Goal: Find specific page/section: Find specific page/section

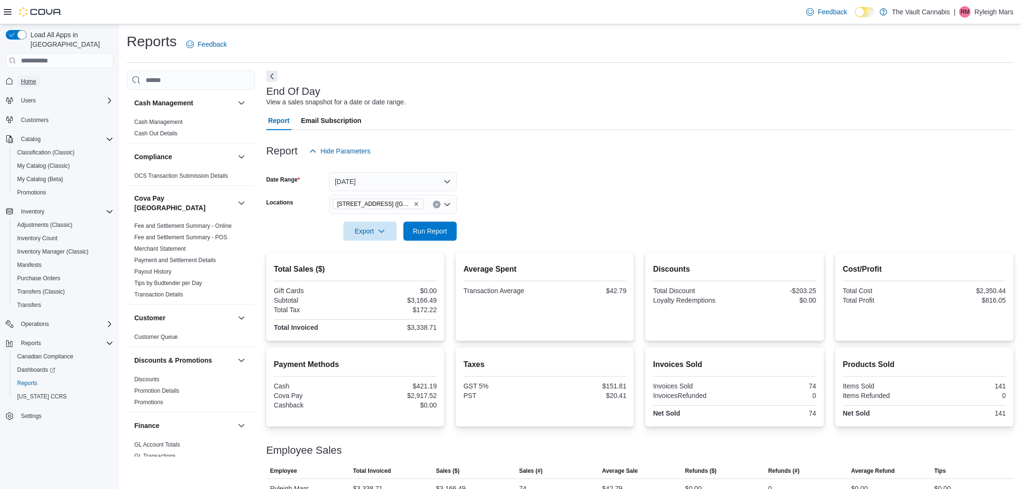
click at [35, 78] on span "Home" at bounding box center [28, 82] width 15 height 8
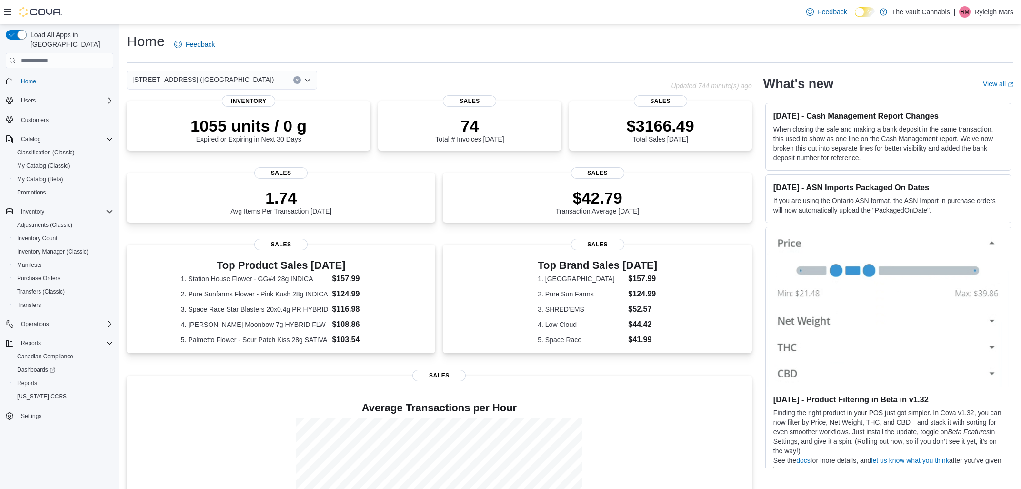
click at [254, 82] on div "[STREET_ADDRESS] ([GEOGRAPHIC_DATA])" at bounding box center [222, 79] width 190 height 19
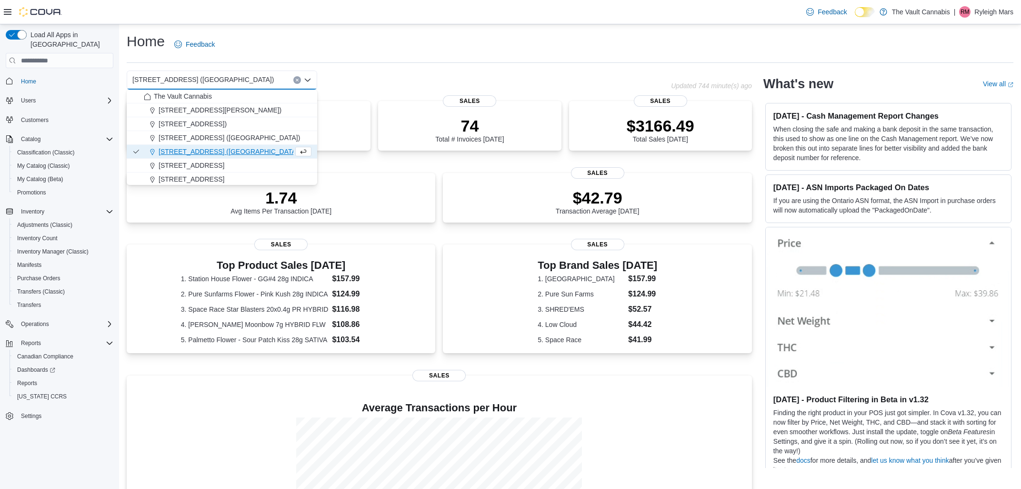
click at [236, 149] on span "[STREET_ADDRESS] ([GEOGRAPHIC_DATA])" at bounding box center [229, 152] width 141 height 10
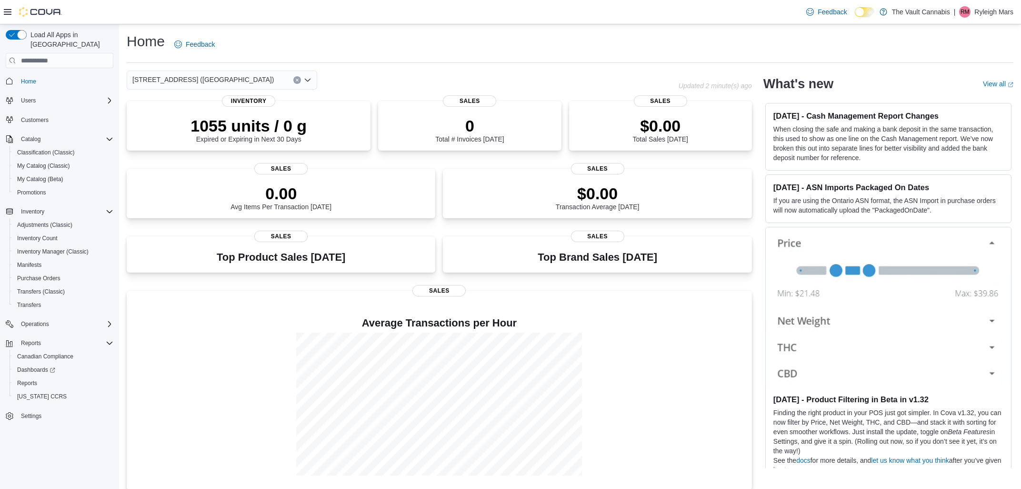
click at [220, 85] on div "[STREET_ADDRESS] ([GEOGRAPHIC_DATA])" at bounding box center [222, 79] width 190 height 19
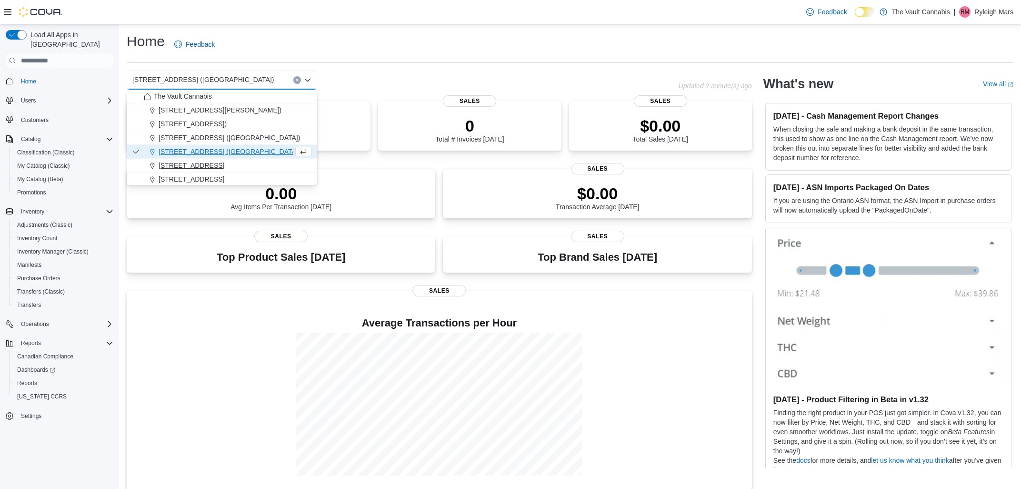
click at [195, 170] on span "20 Main St. (Ashern)" at bounding box center [192, 165] width 66 height 10
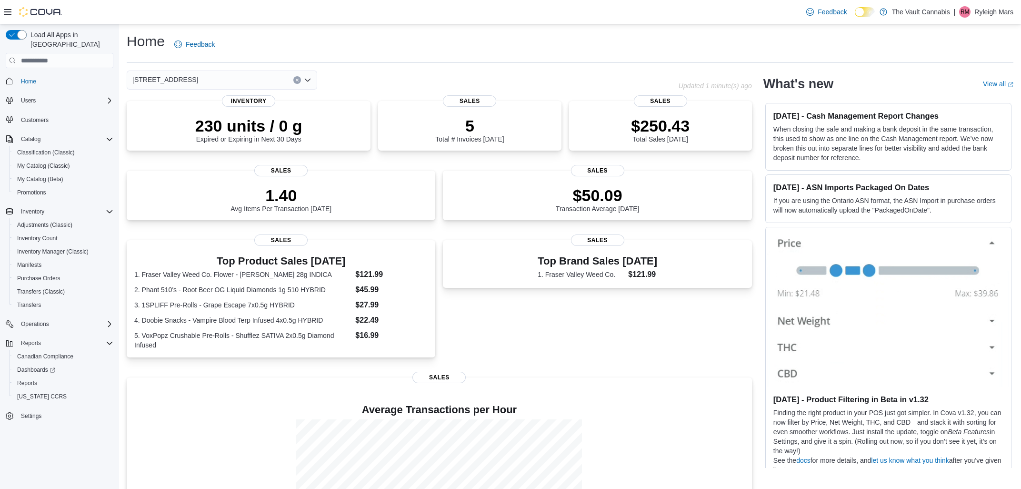
click at [230, 77] on div "20 Main St. (Ashern) Combo box. Selected. 20 Main St. (Ashern). Press Backspace…" at bounding box center [222, 79] width 190 height 19
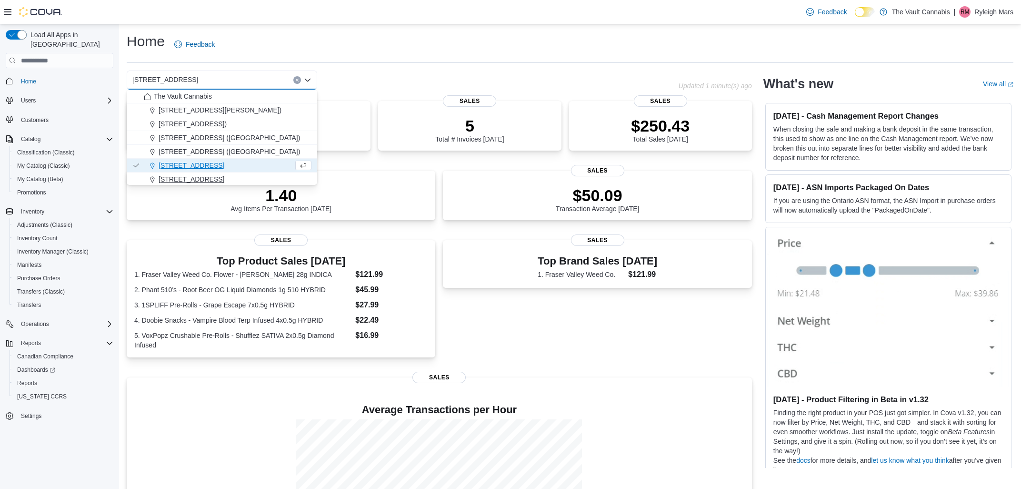
click at [209, 177] on span "21 Main St. (Lundar)" at bounding box center [192, 179] width 66 height 10
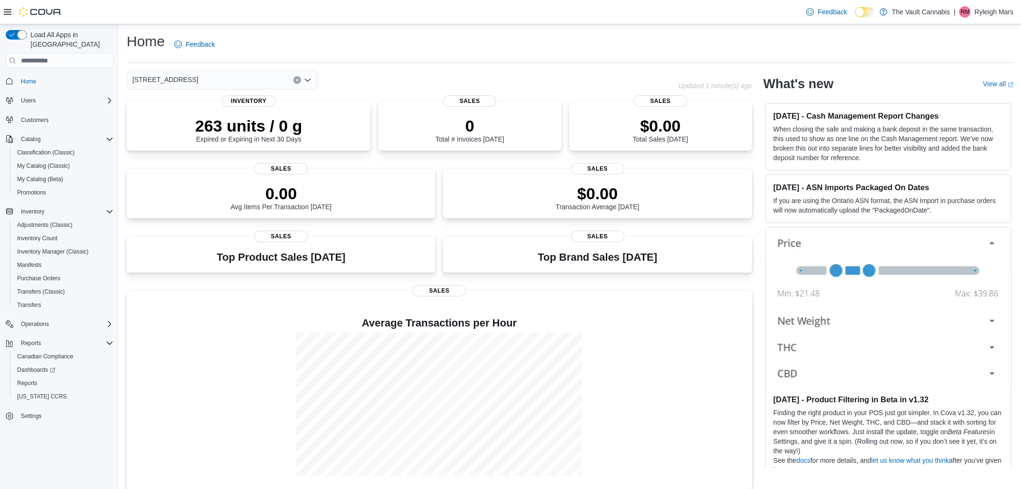
click at [240, 76] on div "21 Main St. (Lundar) Combo box. Selected. 21 Main St. (Lundar). Press Backspace…" at bounding box center [222, 79] width 190 height 19
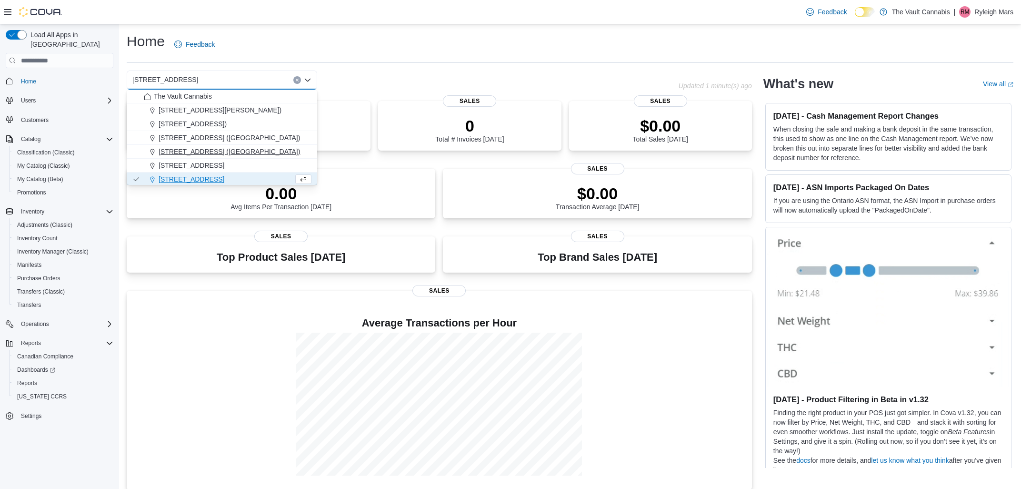
click at [210, 152] on span "[STREET_ADDRESS] ([GEOGRAPHIC_DATA])" at bounding box center [229, 152] width 141 height 10
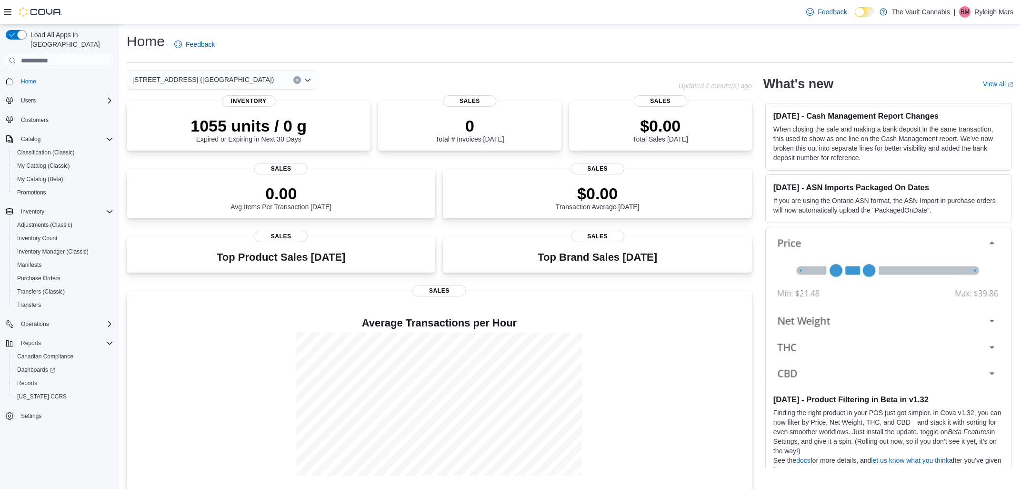
click at [227, 84] on div "1600 Ness Ave. (Winnipeg) Combo box. Selected. 1600 Ness Ave. (Winnipeg). Press…" at bounding box center [222, 79] width 190 height 19
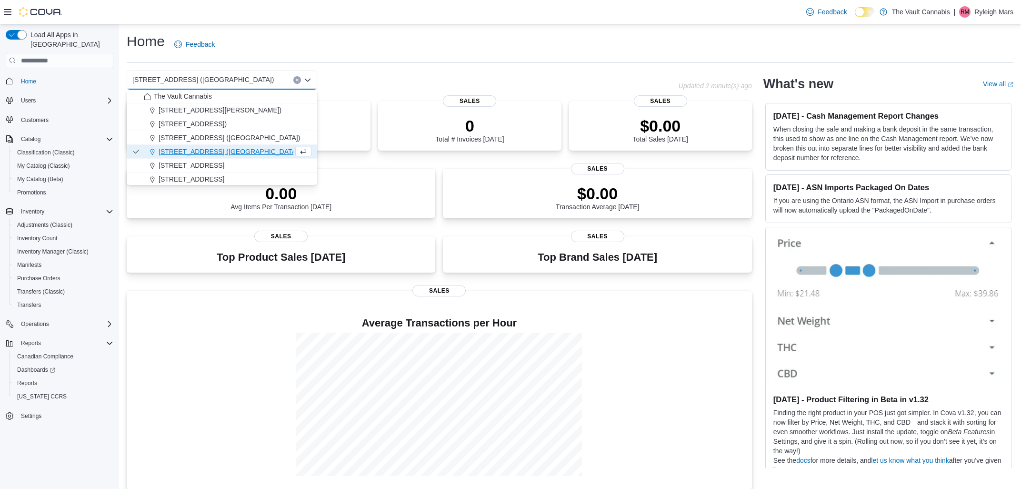
click at [350, 56] on div "Home Feedback" at bounding box center [570, 44] width 887 height 25
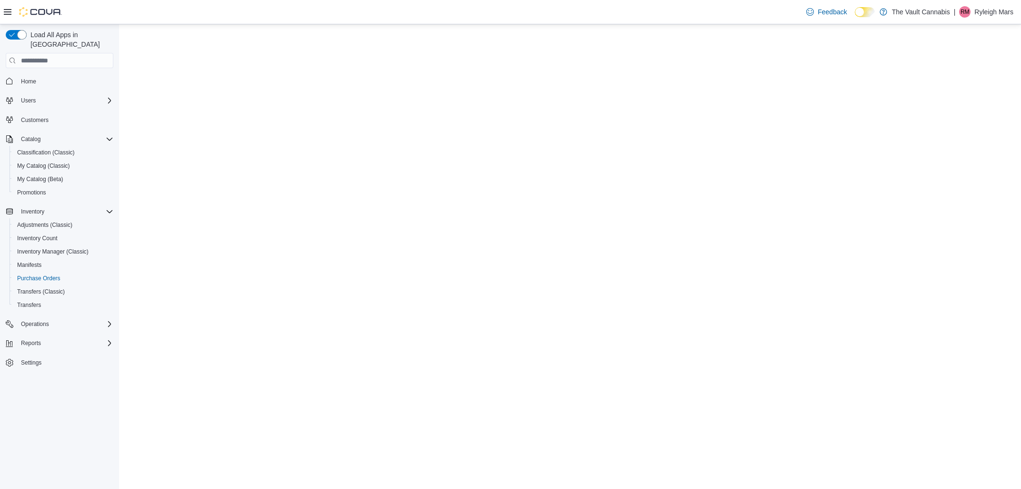
select select "**********"
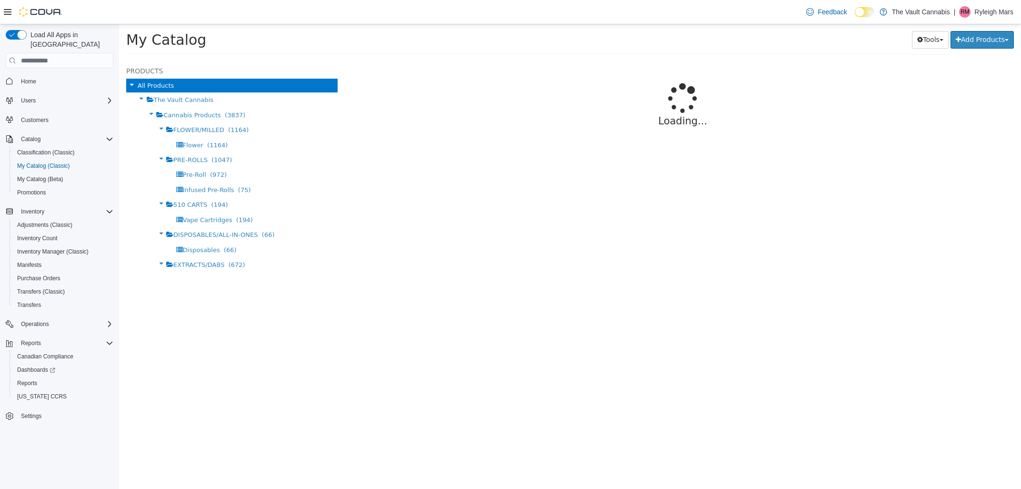
select select "**********"
